Goal: Task Accomplishment & Management: Manage account settings

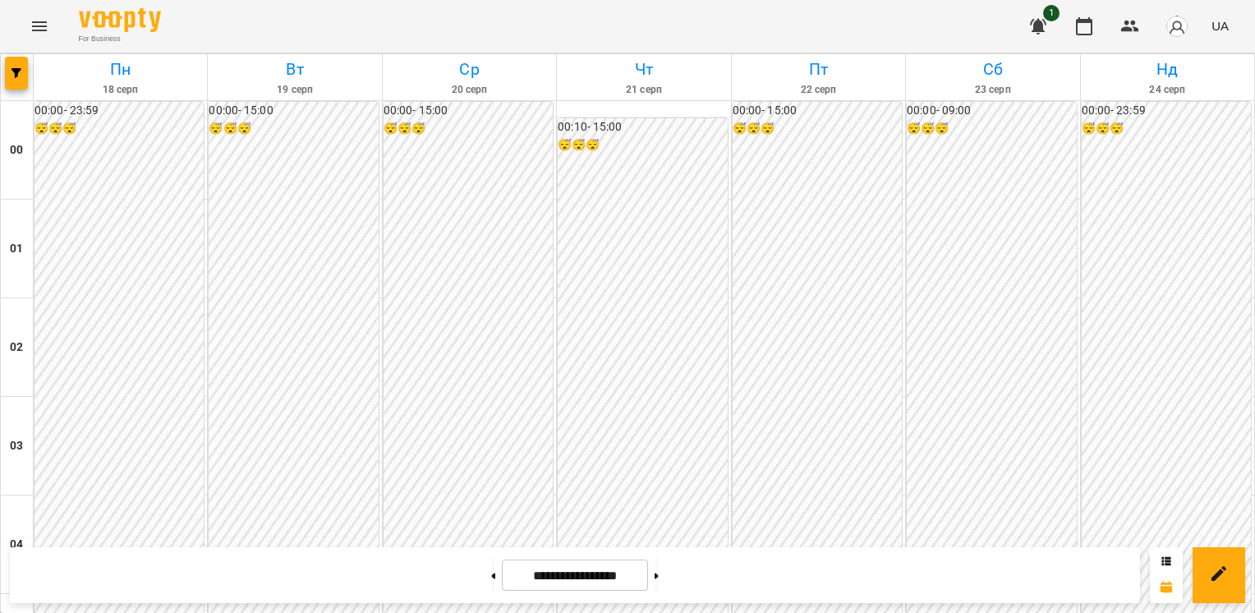
scroll to position [1643, 0]
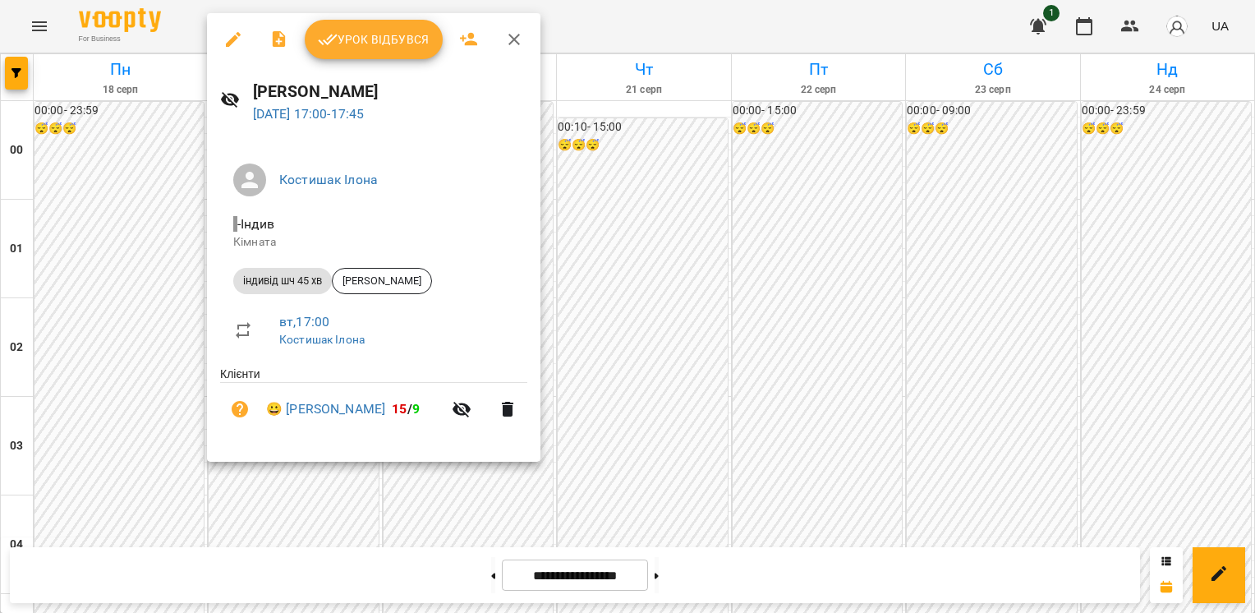
click at [368, 46] on span "Урок відбувся" at bounding box center [374, 40] width 112 height 20
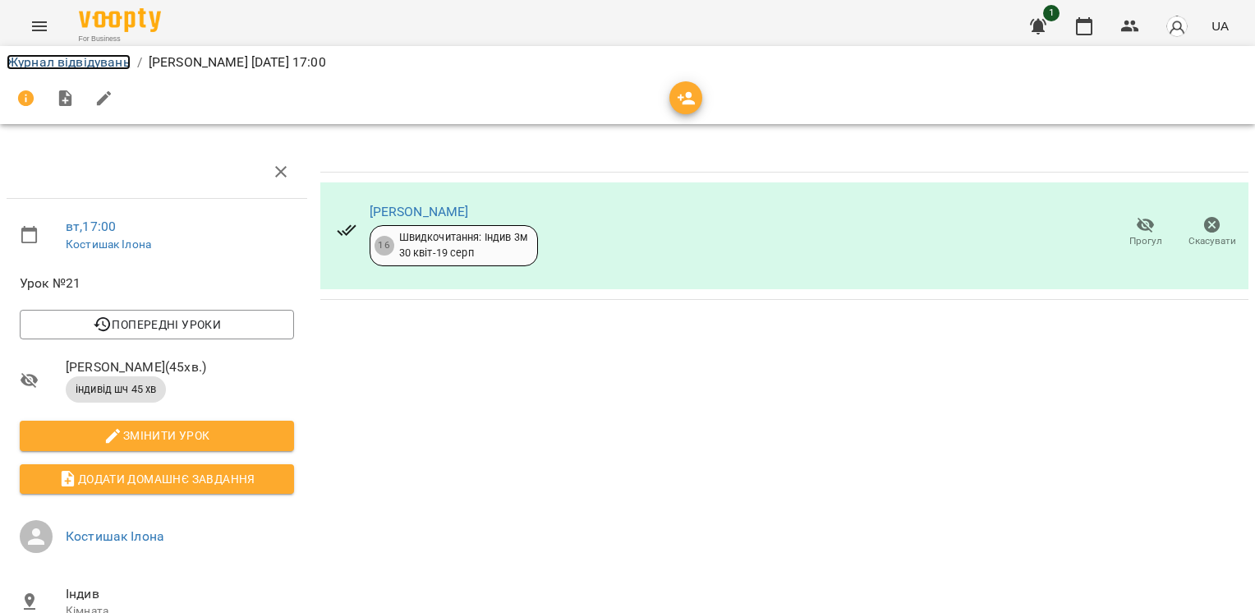
click at [49, 57] on link "Журнал відвідувань" at bounding box center [69, 62] width 124 height 16
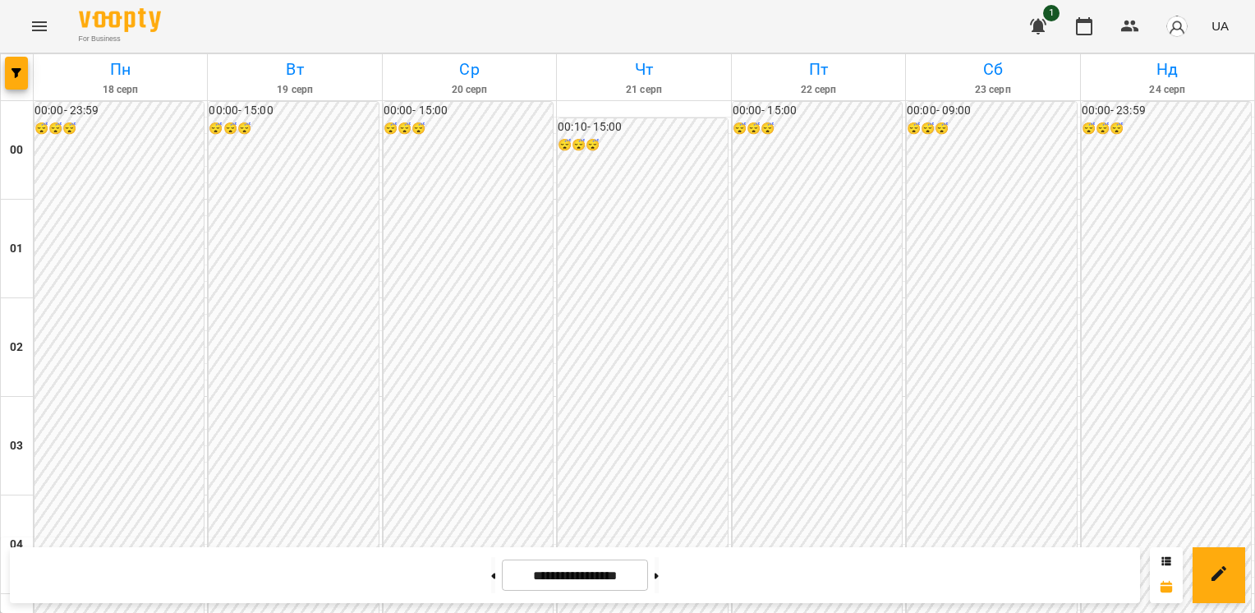
scroll to position [1601, 0]
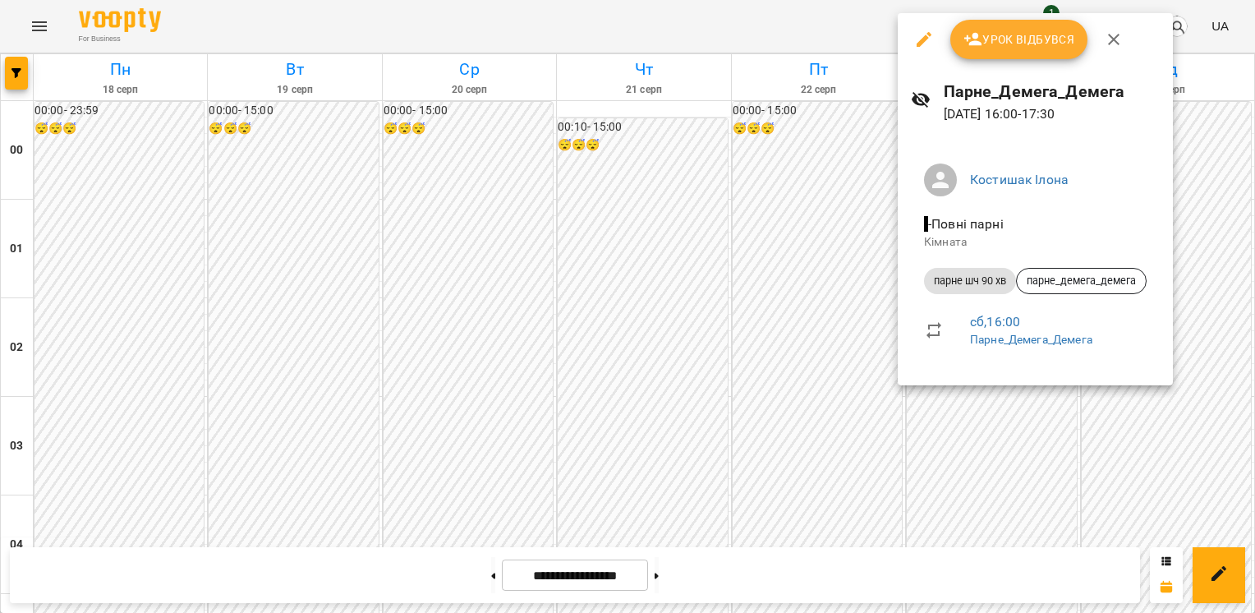
click at [930, 39] on icon "button" at bounding box center [924, 40] width 20 height 20
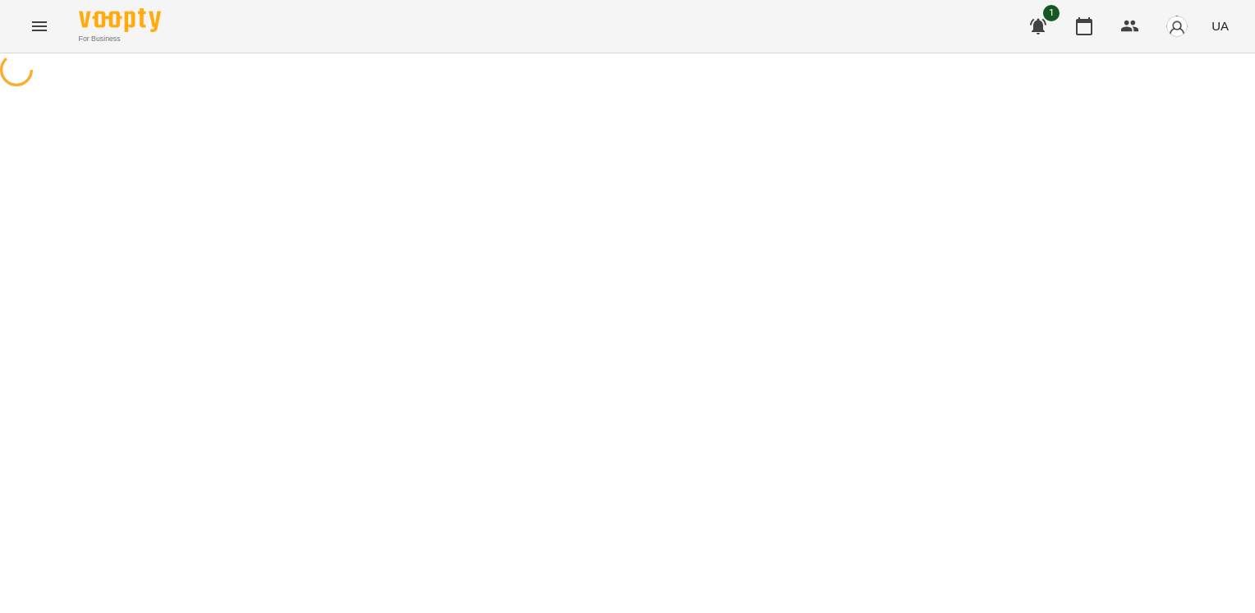
select select "**********"
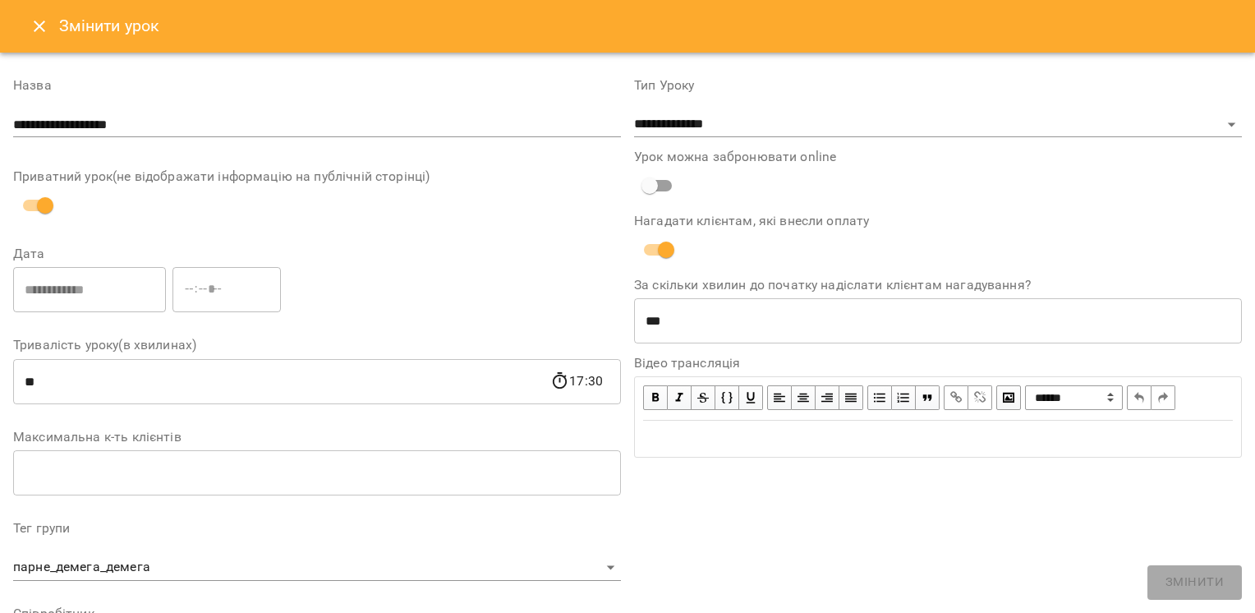
click at [44, 26] on icon "Close" at bounding box center [40, 26] width 20 height 20
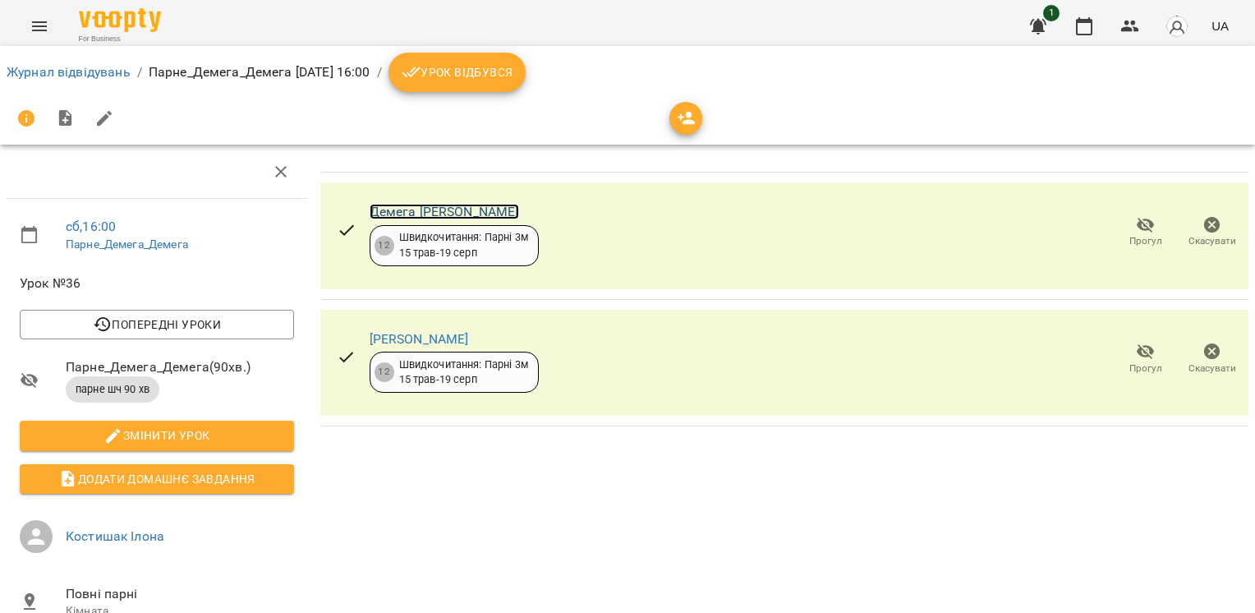
click at [414, 214] on link "Демега [PERSON_NAME]" at bounding box center [444, 212] width 149 height 16
click at [434, 339] on link "[PERSON_NAME]" at bounding box center [419, 339] width 99 height 16
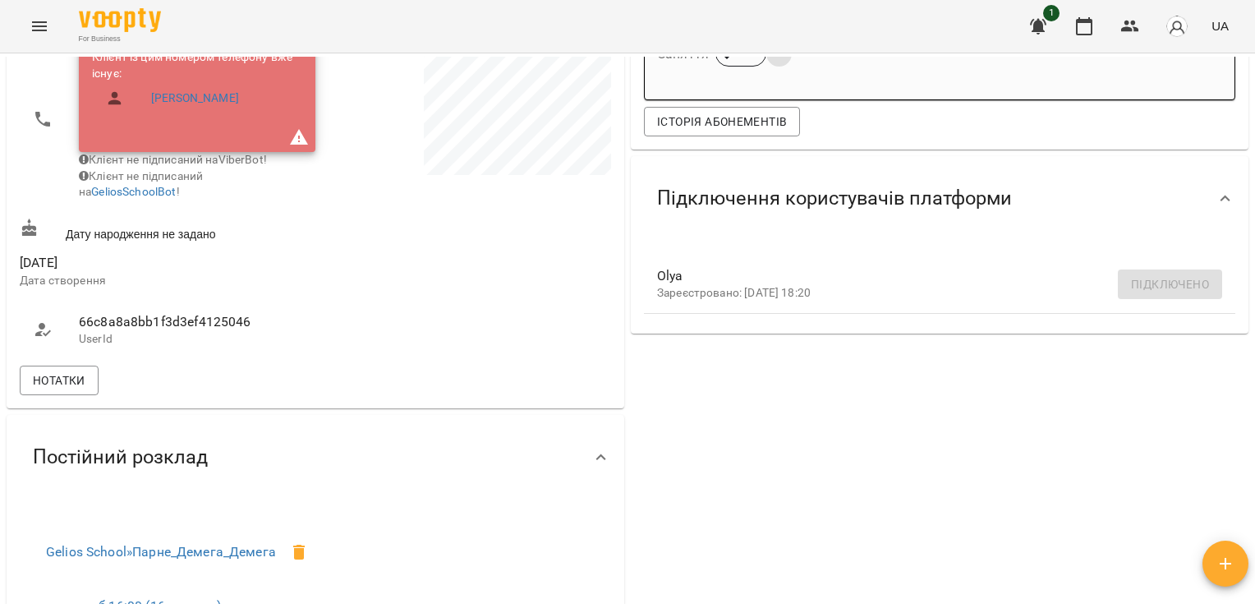
scroll to position [438, 0]
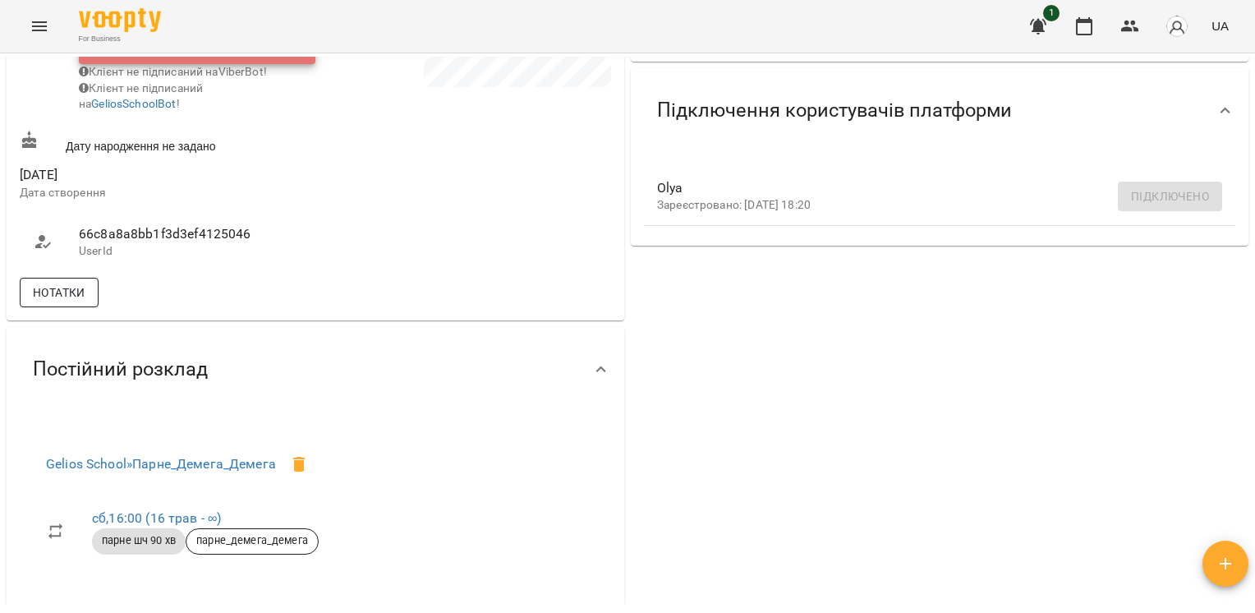
click at [93, 303] on button "Нотатки" at bounding box center [59, 293] width 79 height 30
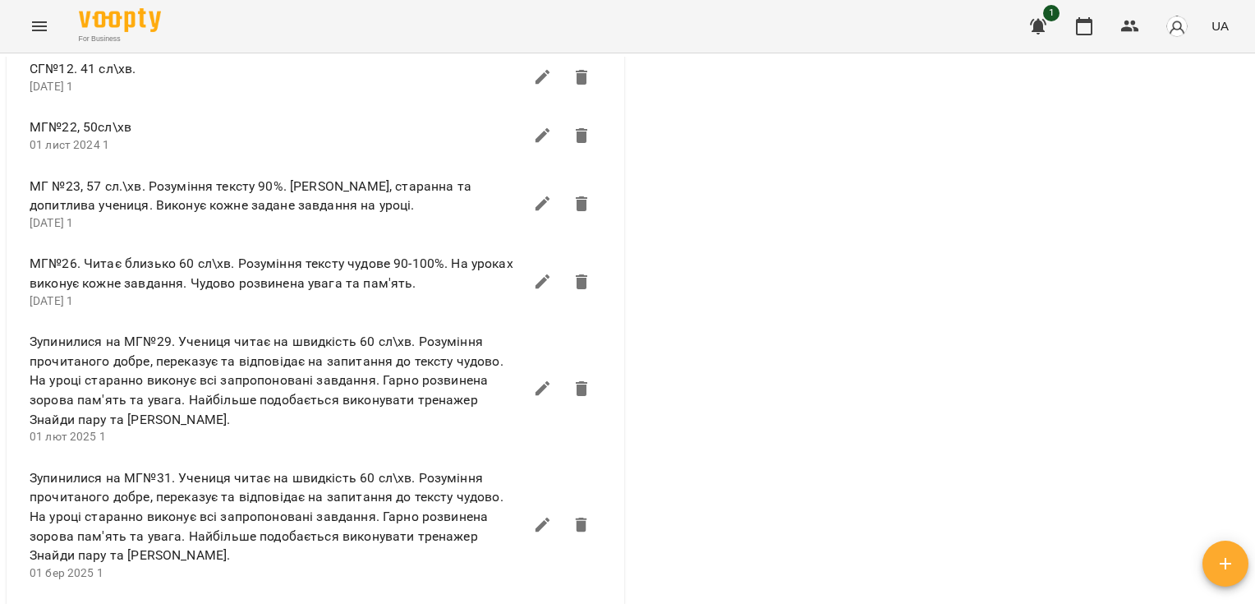
scroll to position [697, 0]
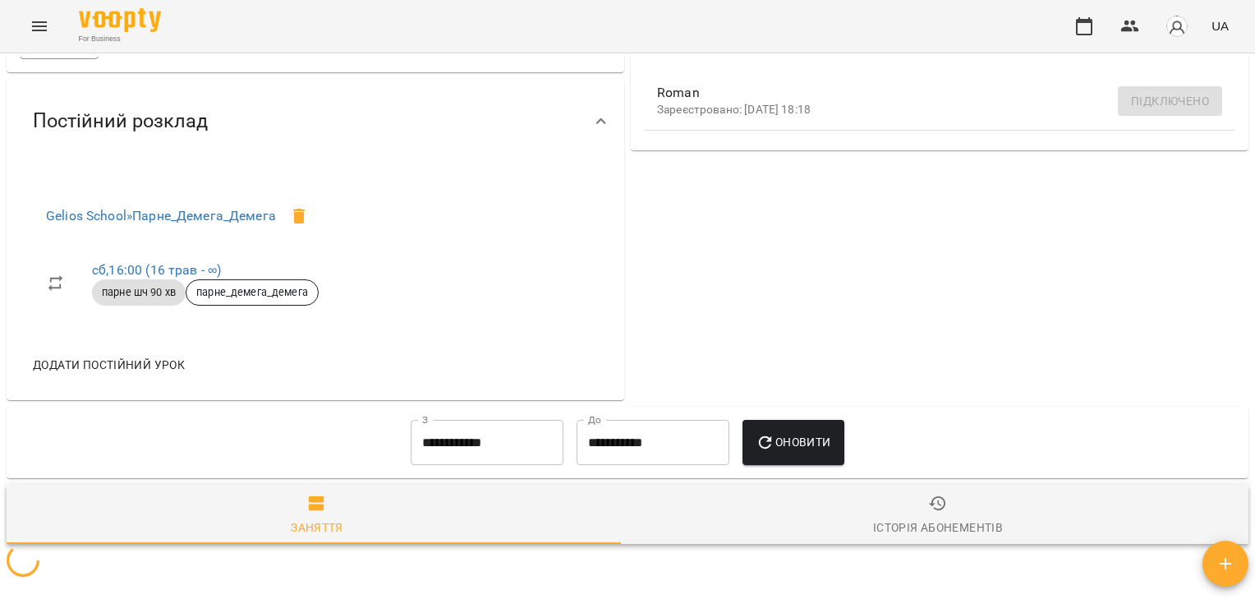
scroll to position [535, 0]
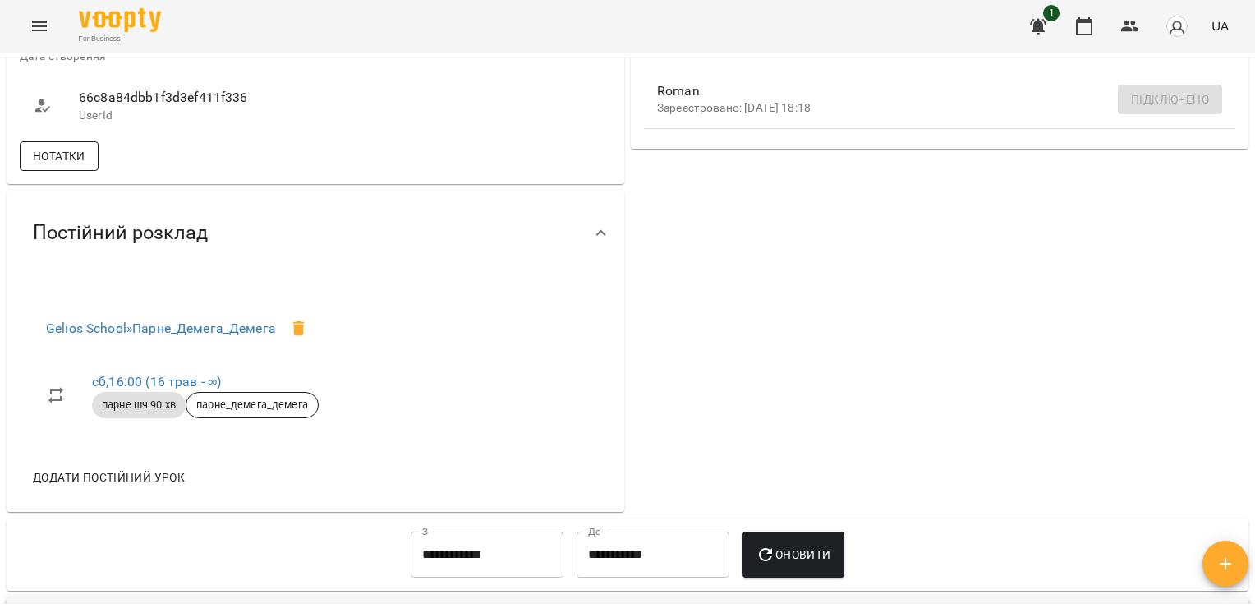
click at [73, 163] on span "Нотатки" at bounding box center [59, 156] width 53 height 20
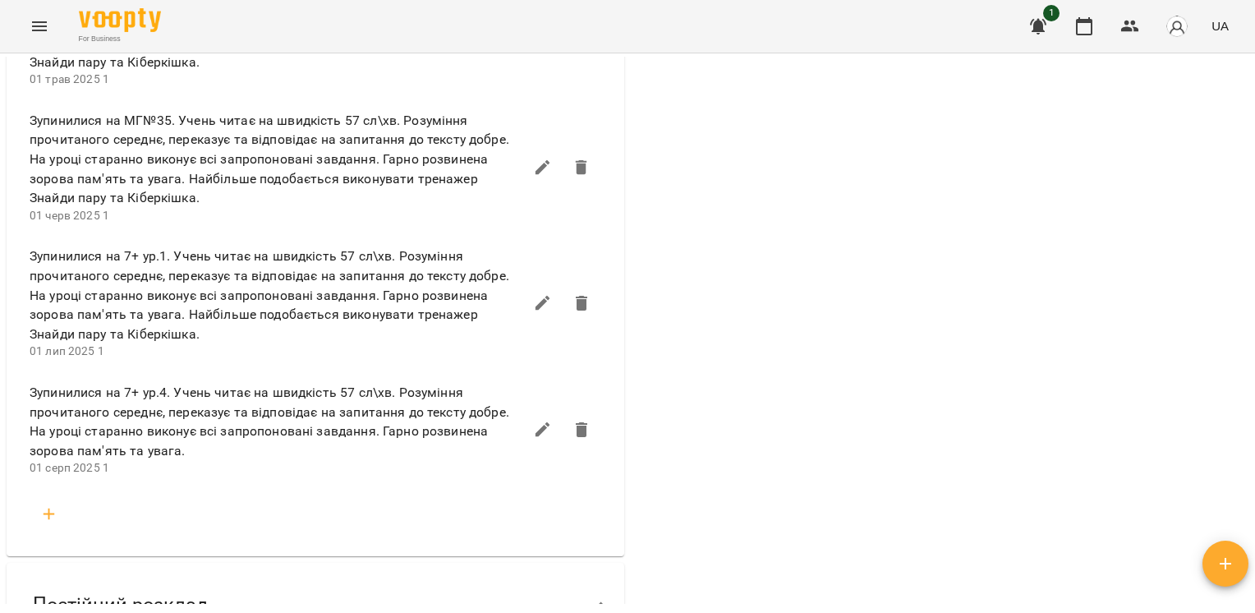
scroll to position [1397, 0]
